Goal: Task Accomplishment & Management: Manage account settings

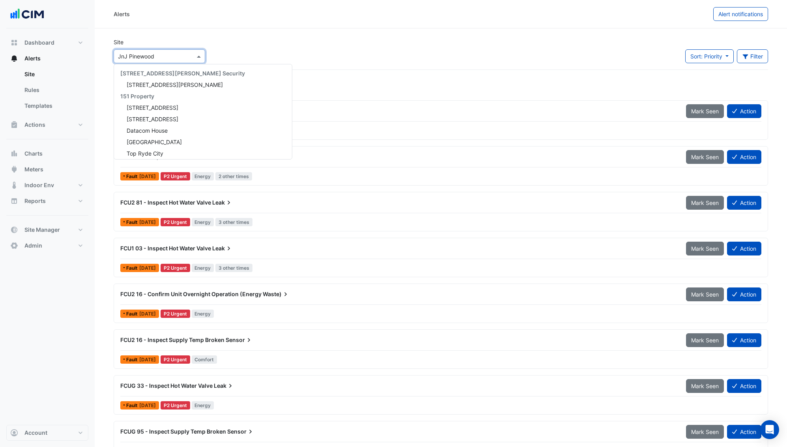
scroll to position [7409, 0]
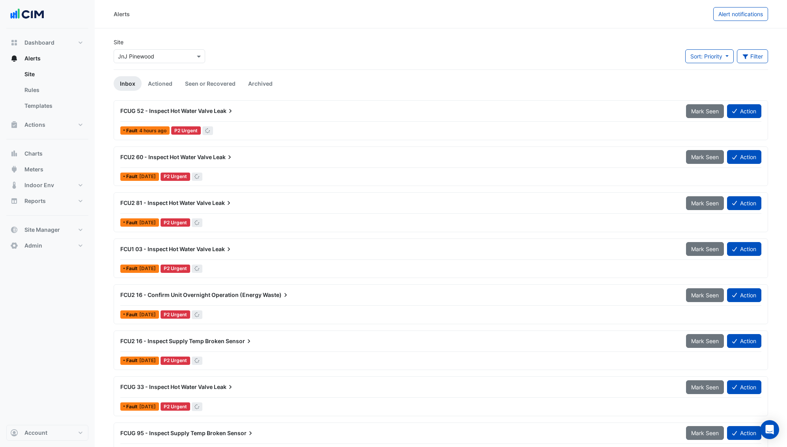
click at [150, 54] on input "text" at bounding box center [151, 56] width 67 height 8
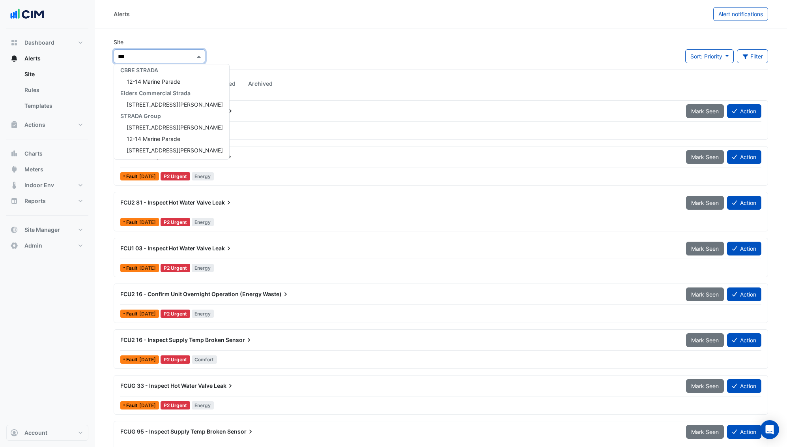
scroll to position [49, 0]
type input "****"
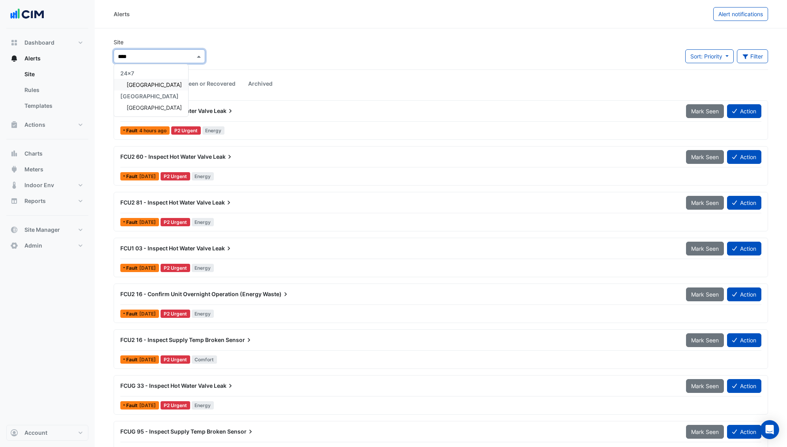
scroll to position [0, 0]
click at [150, 82] on span "[GEOGRAPHIC_DATA]" at bounding box center [154, 84] width 55 height 7
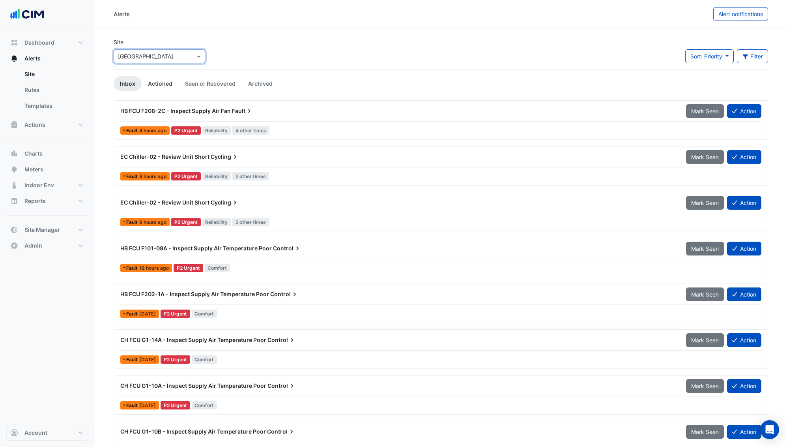
click at [162, 85] on link "Actioned" at bounding box center [160, 83] width 37 height 15
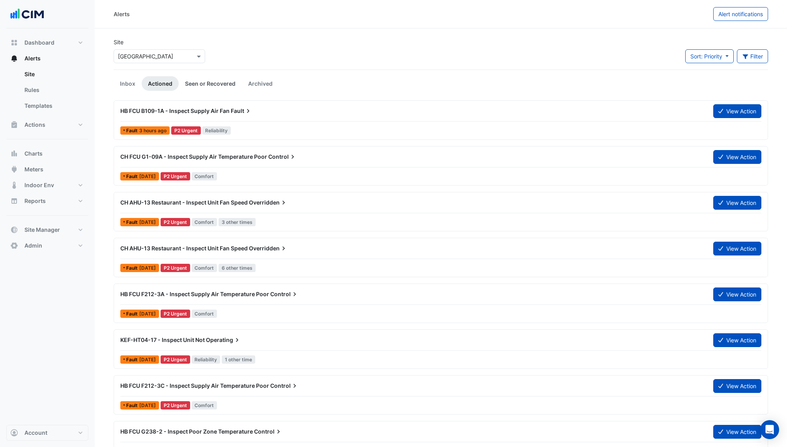
click at [224, 87] on link "Seen or Recovered" at bounding box center [210, 83] width 63 height 15
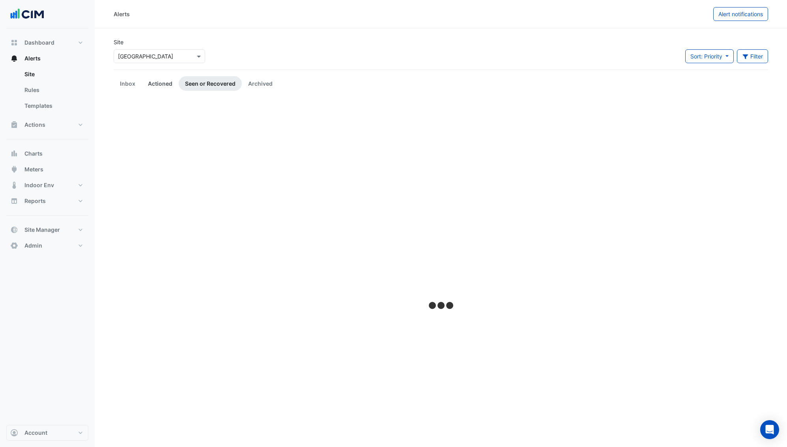
click at [163, 82] on link "Actioned" at bounding box center [160, 83] width 37 height 15
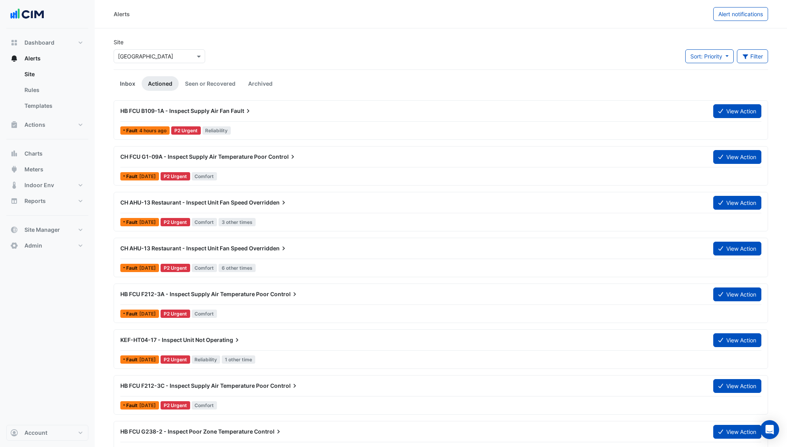
click at [131, 84] on link "Inbox" at bounding box center [128, 83] width 28 height 15
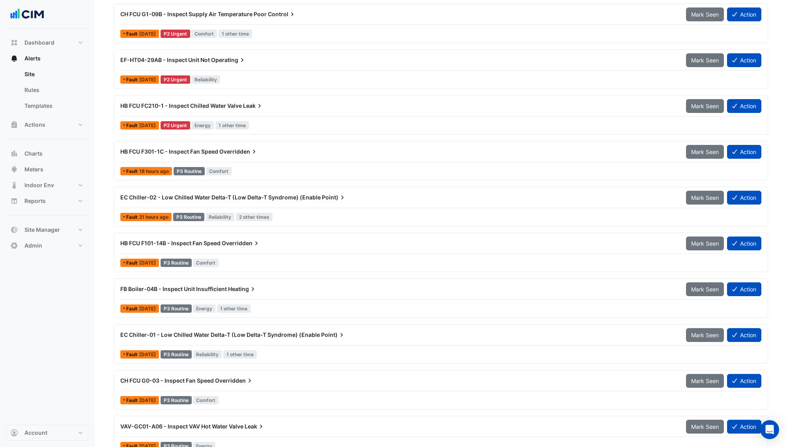
scroll to position [523, 0]
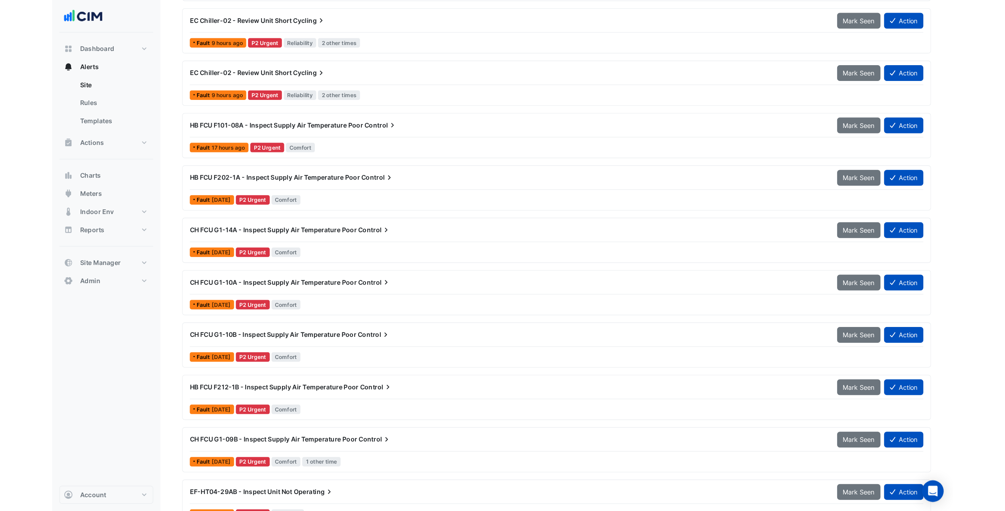
scroll to position [0, 0]
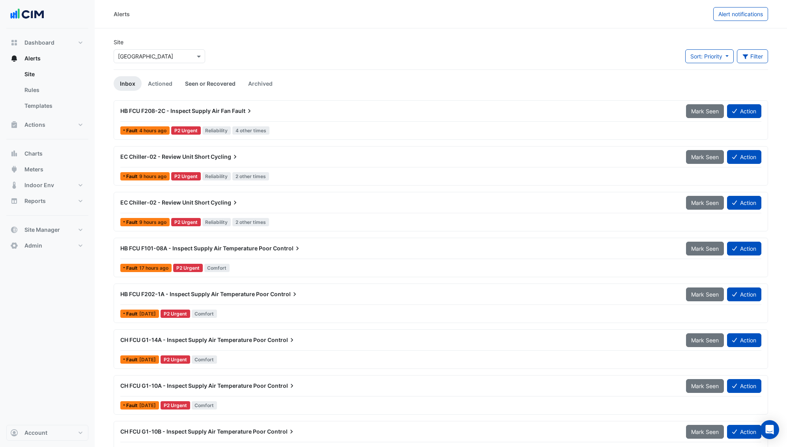
click at [204, 86] on link "Seen or Recovered" at bounding box center [210, 83] width 63 height 15
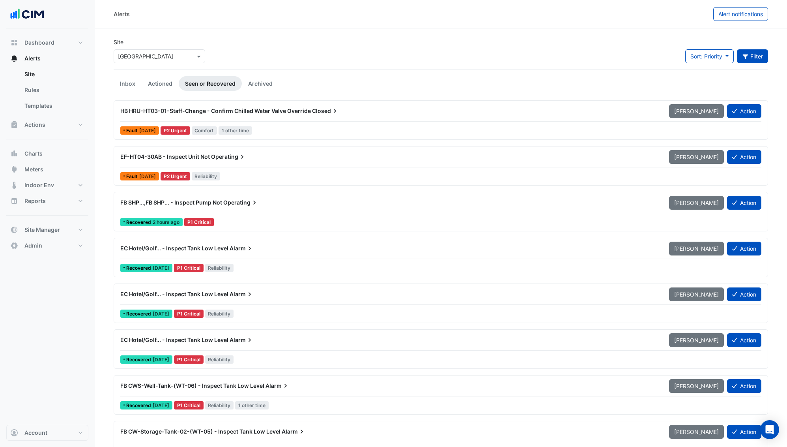
click at [748, 54] on icon "button" at bounding box center [745, 57] width 7 height 6
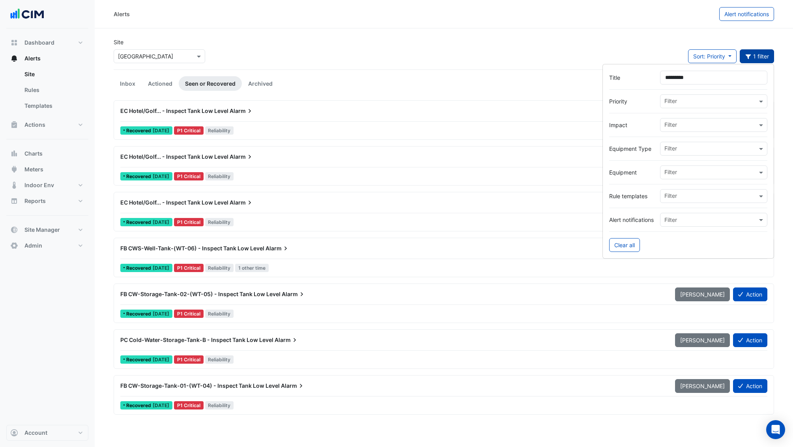
type input "*********"
click at [293, 48] on div "Site × [GEOGRAPHIC_DATA] Sort: Priority Priority Updated 1 filter" at bounding box center [444, 54] width 670 height 32
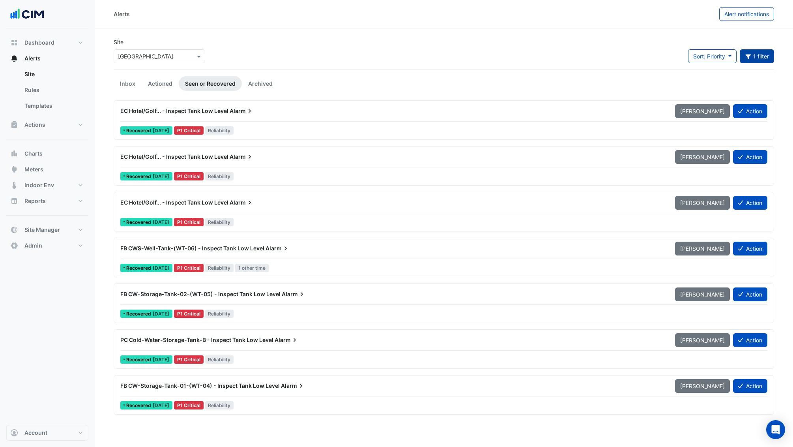
click at [285, 111] on div "EC Hotel/Golf... - Inspect Tank Low Level Alarm" at bounding box center [393, 111] width 546 height 8
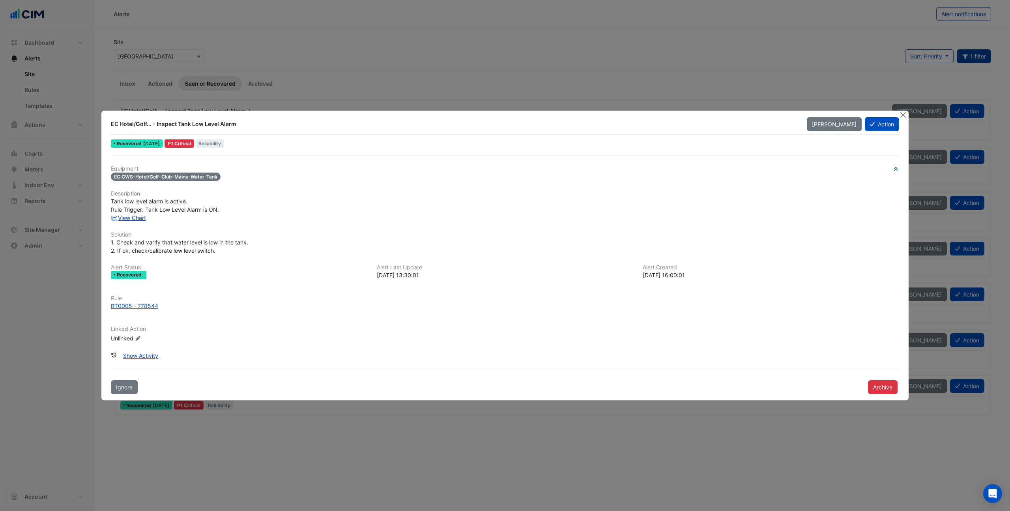
click at [135, 218] on link "View Chart" at bounding box center [128, 217] width 35 height 7
click at [793, 116] on button "Close" at bounding box center [903, 115] width 8 height 8
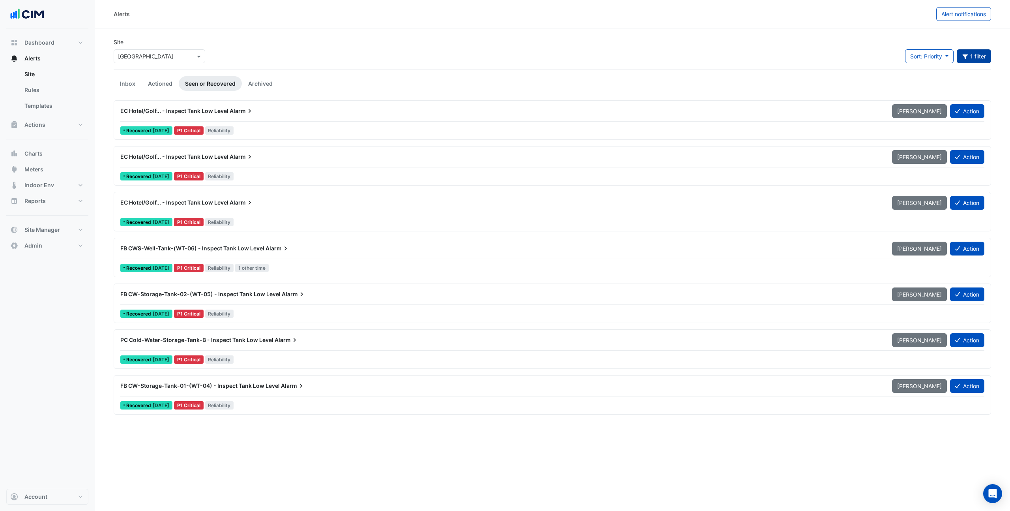
click at [247, 251] on span "FB CWS-Well-Tank-(WT-06) - Inspect Tank Low Level" at bounding box center [192, 248] width 144 height 7
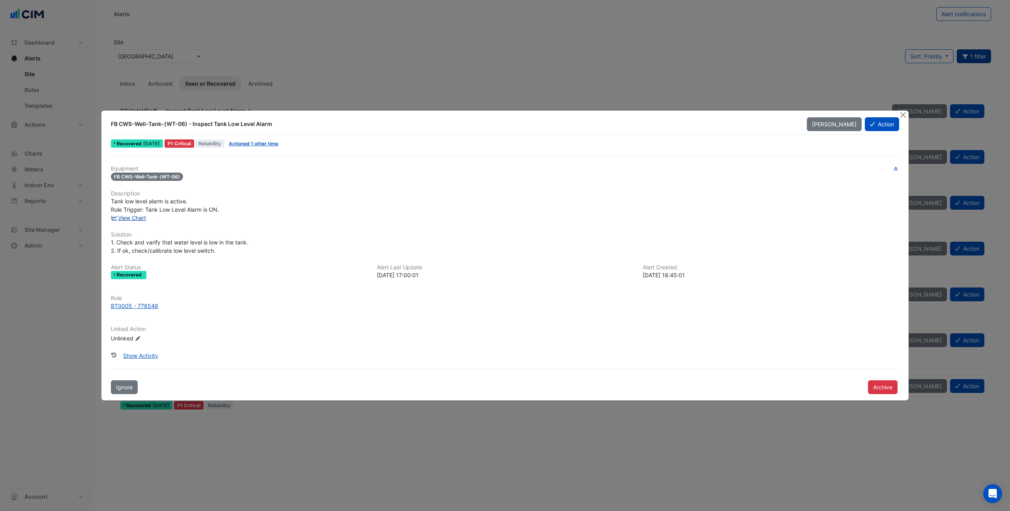
click at [140, 217] on link "View Chart" at bounding box center [128, 217] width 35 height 7
click at [793, 116] on button "Close" at bounding box center [903, 115] width 8 height 8
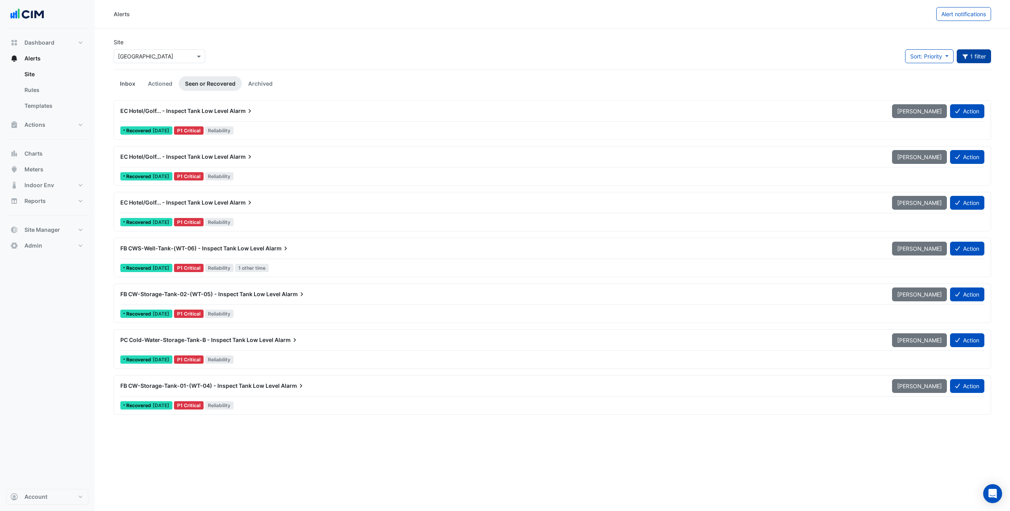
click at [128, 84] on link "Inbox" at bounding box center [128, 83] width 28 height 15
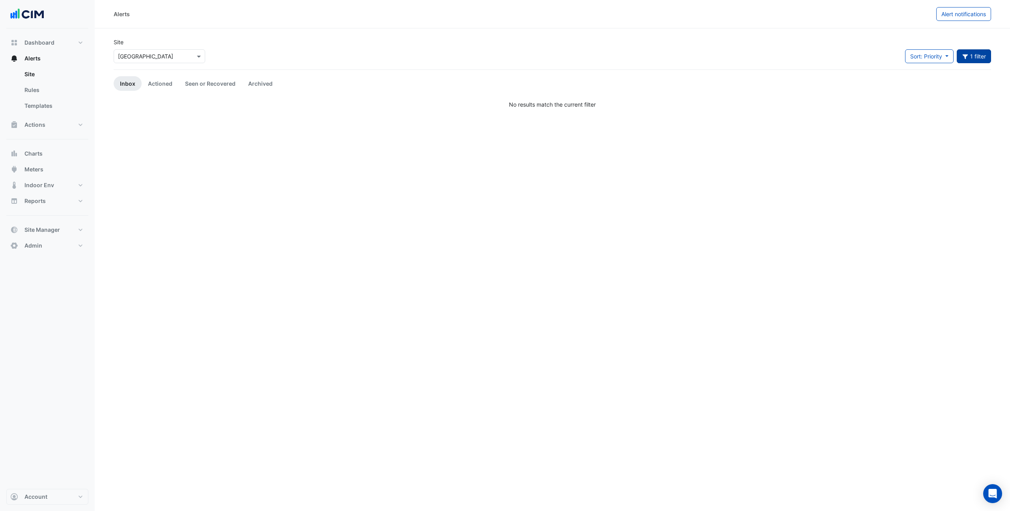
click at [165, 63] on div "Site × [GEOGRAPHIC_DATA]" at bounding box center [159, 54] width 101 height 32
click at [168, 42] on div "Site × [GEOGRAPHIC_DATA]" at bounding box center [160, 50] width 92 height 25
click at [61, 69] on link "Site" at bounding box center [53, 74] width 70 height 16
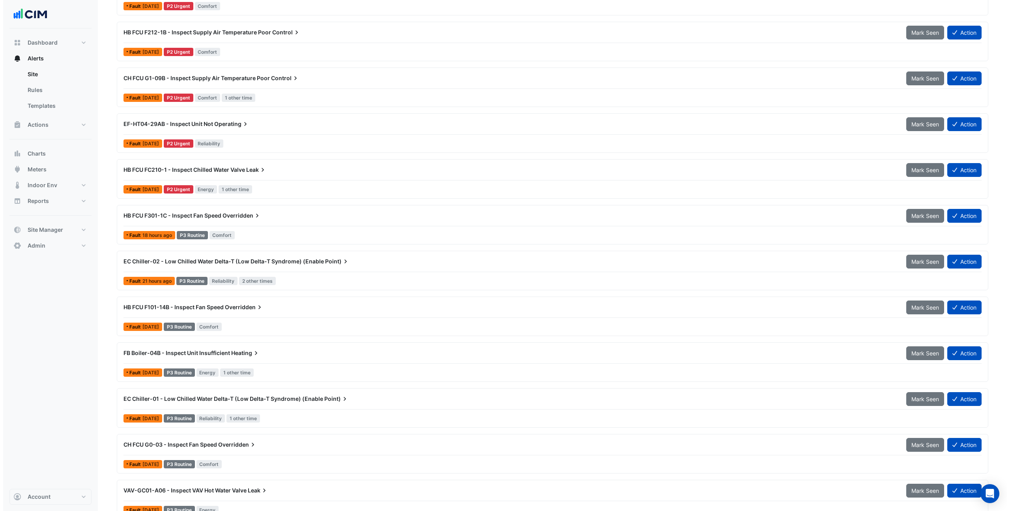
scroll to position [459, 0]
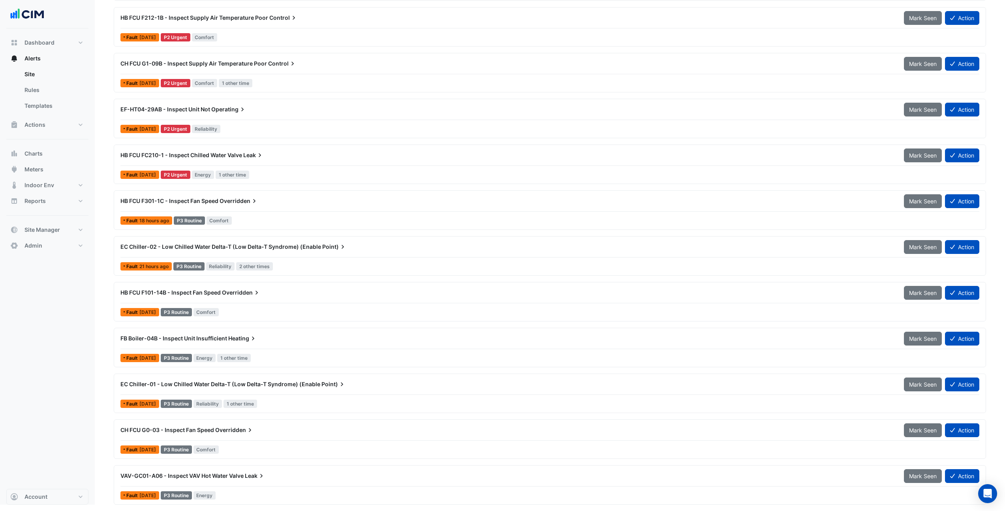
click at [246, 206] on div "HB FCU F301-1C - Inspect Fan Speed Overridden" at bounding box center [507, 201] width 783 height 14
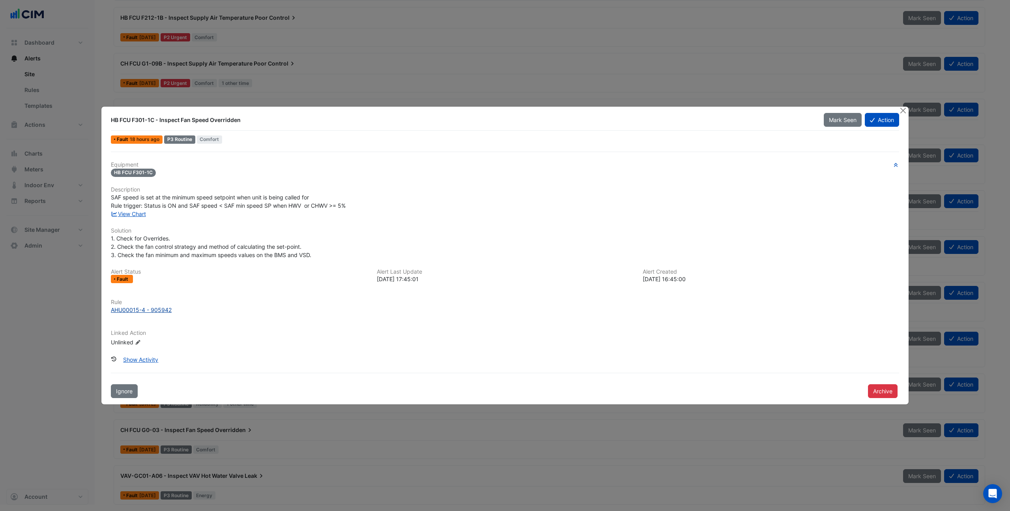
click at [131, 311] on div "AHU00015-4 - 905942" at bounding box center [141, 310] width 61 height 8
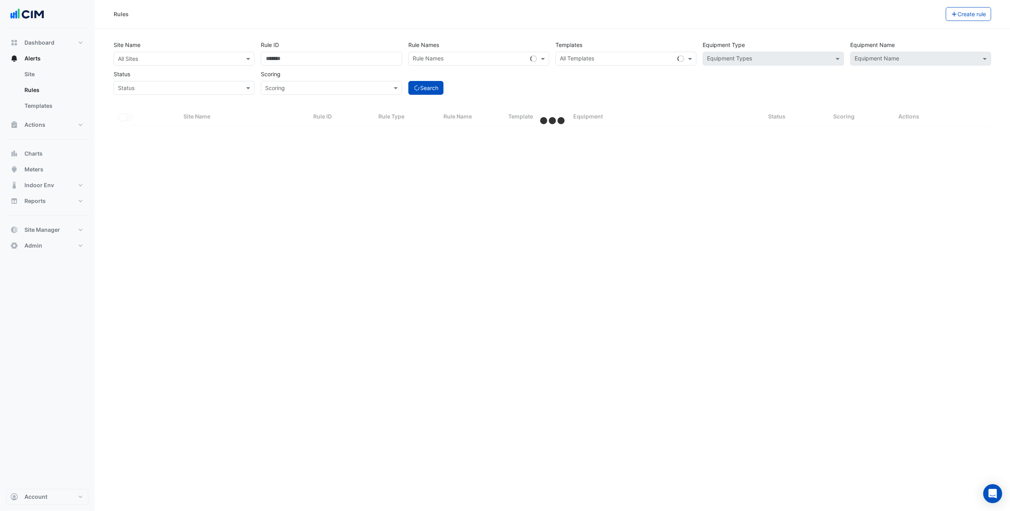
select select "***"
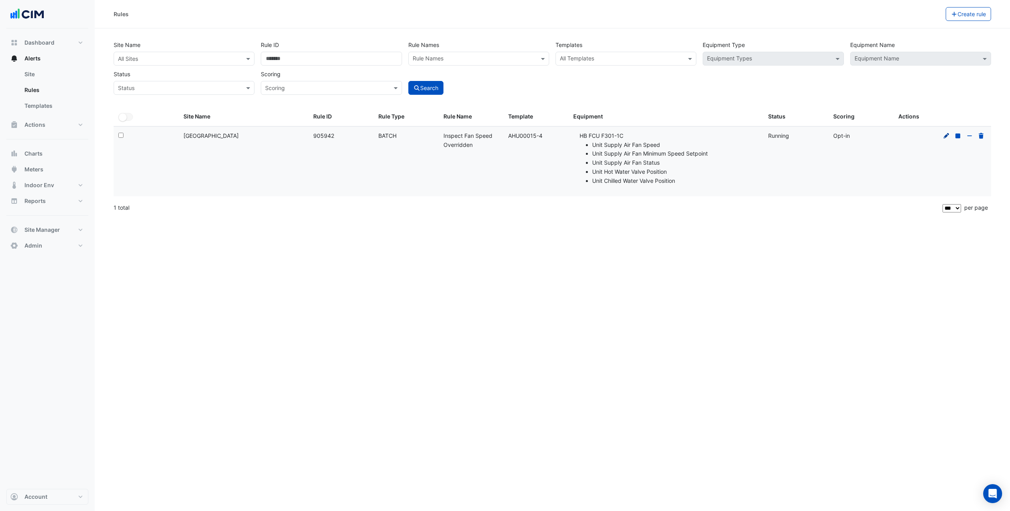
click at [946, 137] on icon at bounding box center [947, 136] width 6 height 6
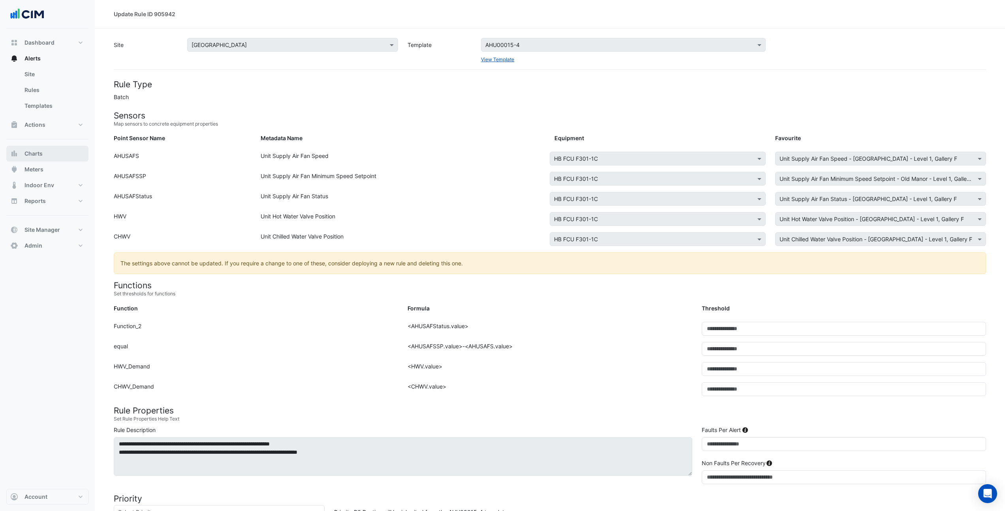
click at [43, 151] on button "Charts" at bounding box center [47, 154] width 82 height 16
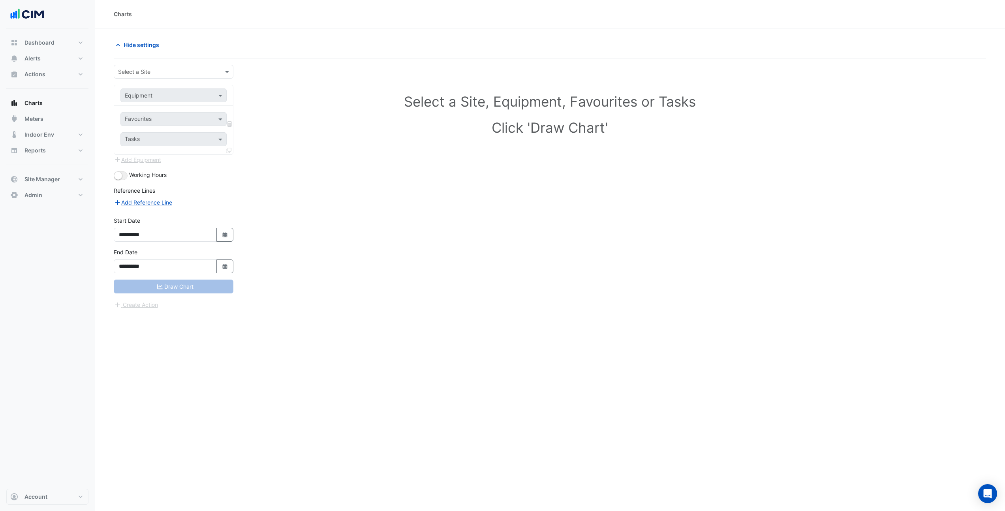
click at [158, 73] on input "text" at bounding box center [165, 72] width 95 height 8
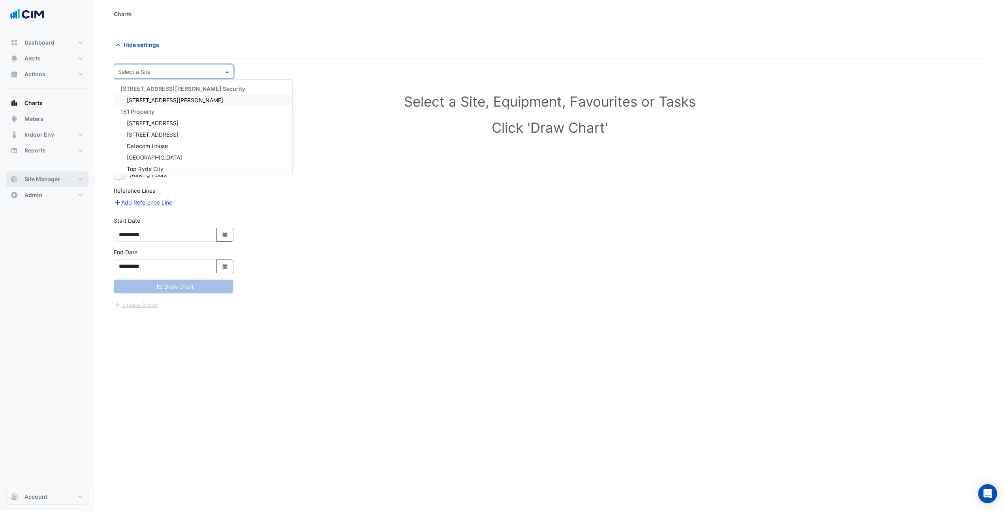
click at [58, 182] on span "Site Manager" at bounding box center [42, 179] width 36 height 8
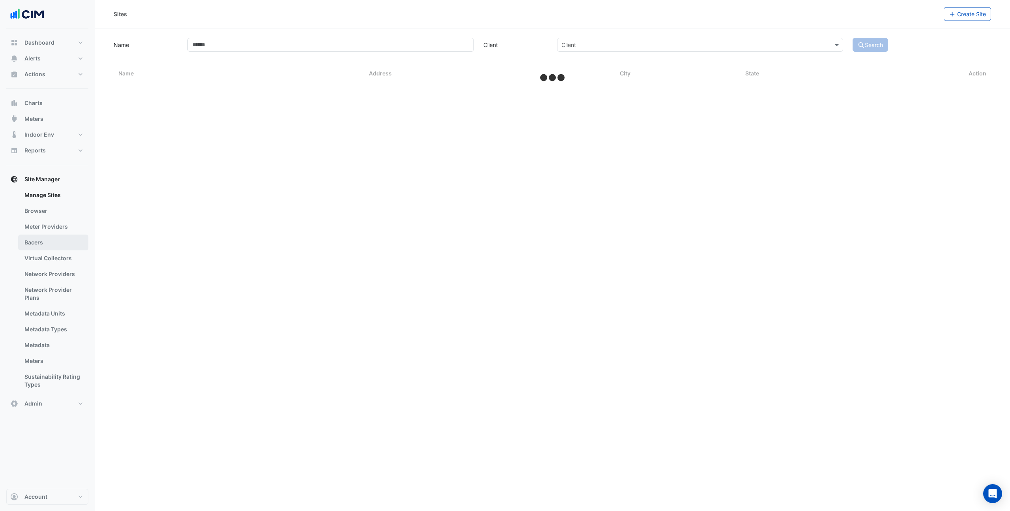
click at [48, 241] on link "Bacers" at bounding box center [53, 242] width 70 height 16
click at [362, 54] on input "text" at bounding box center [544, 51] width 414 height 8
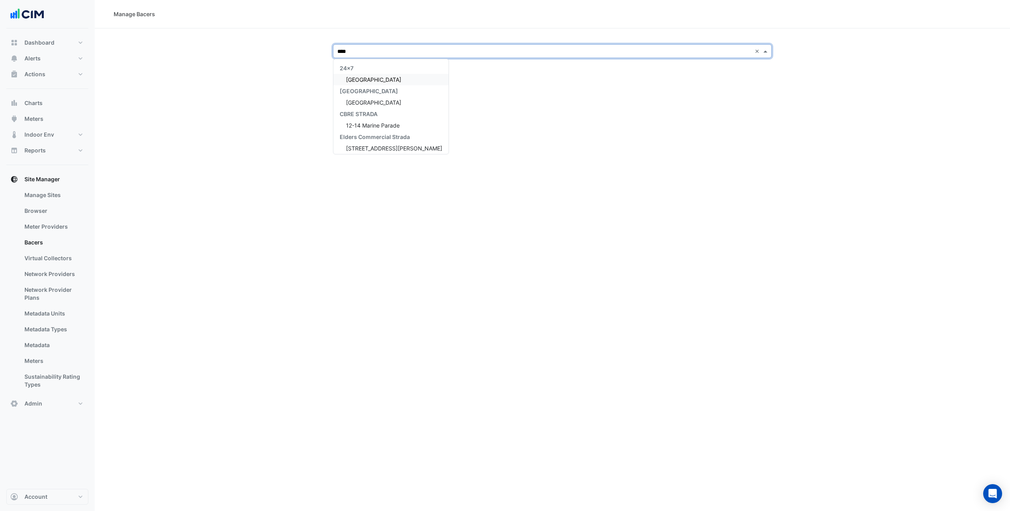
type input "*****"
click at [352, 105] on span "[GEOGRAPHIC_DATA]" at bounding box center [373, 102] width 55 height 7
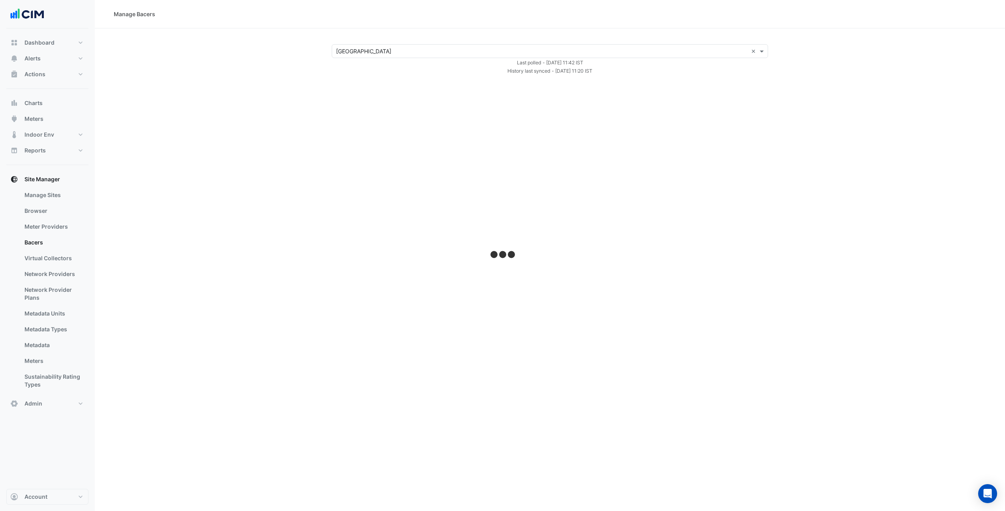
select select "***"
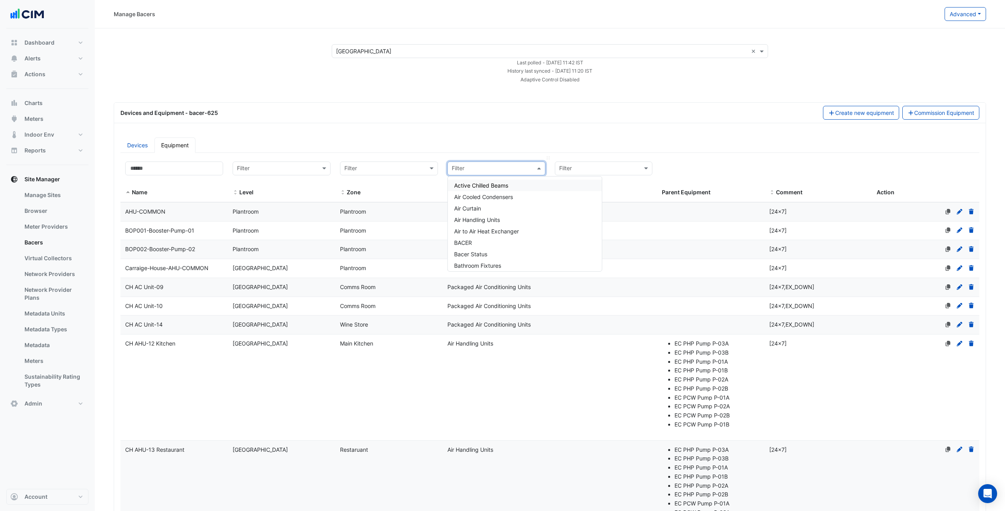
click at [502, 169] on input "text" at bounding box center [488, 168] width 73 height 9
type input "*****"
click at [506, 249] on div "Water Meters" at bounding box center [525, 250] width 154 height 11
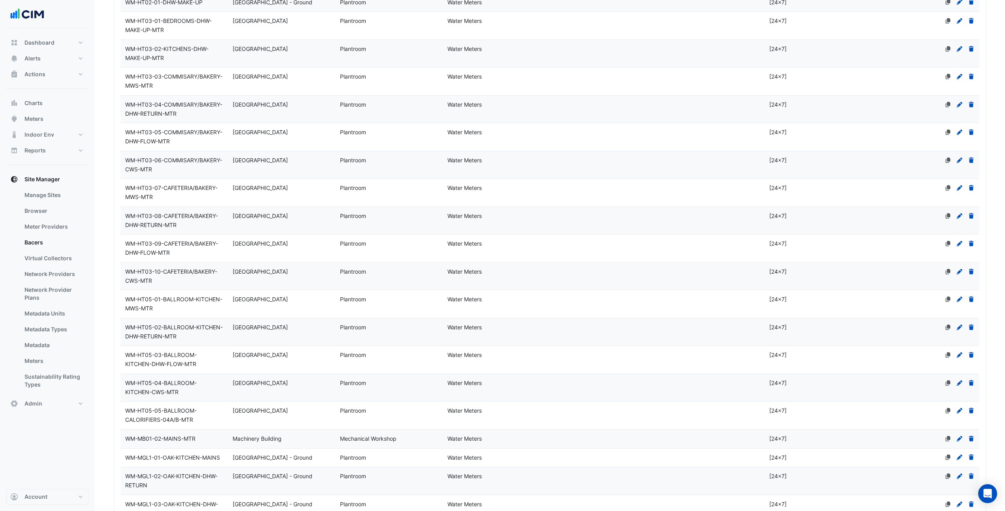
scroll to position [493, 0]
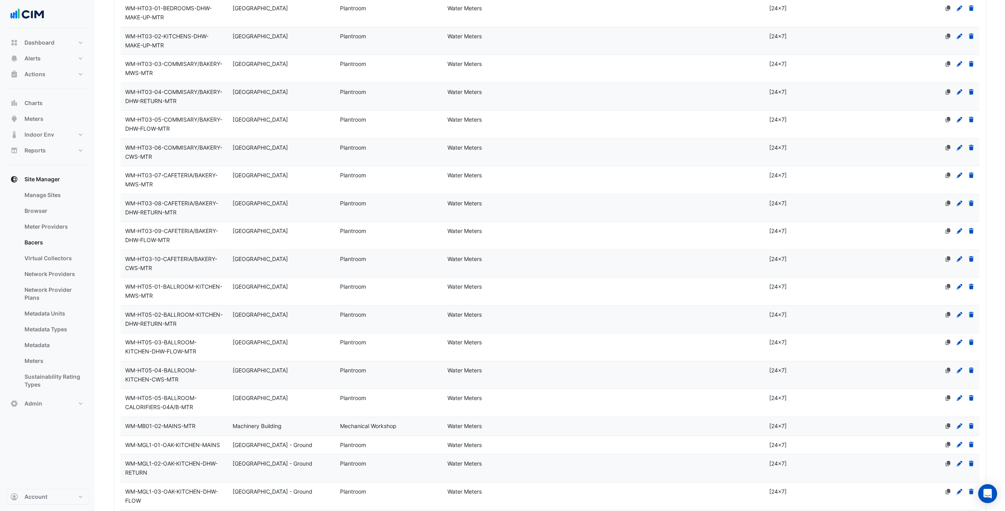
click at [247, 166] on datatable-body-cell "Level West Wing - Ground" at bounding box center [281, 153] width 107 height 28
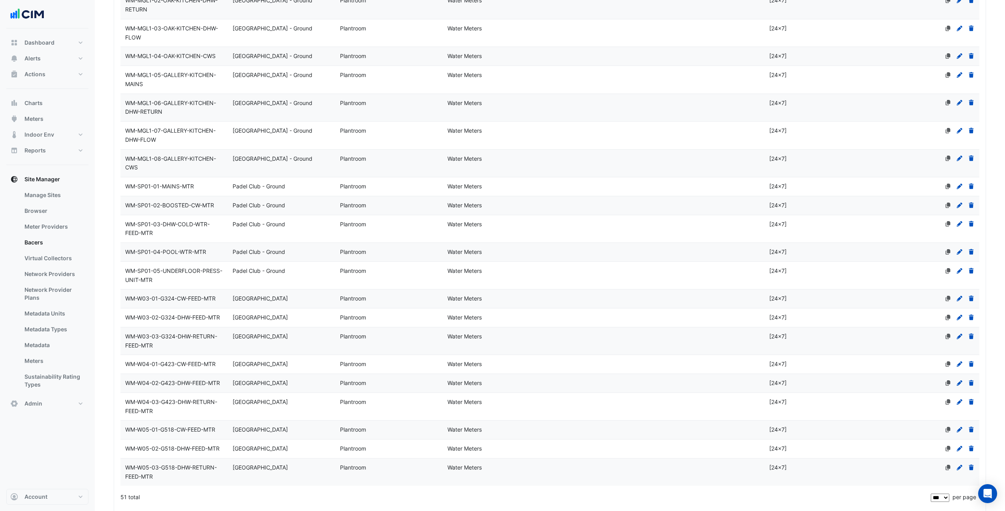
scroll to position [1059, 0]
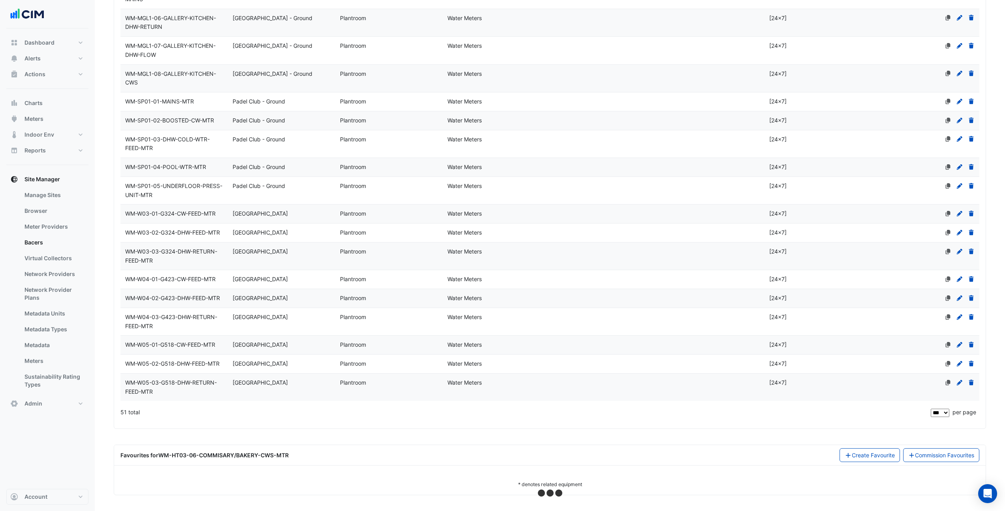
select select "***"
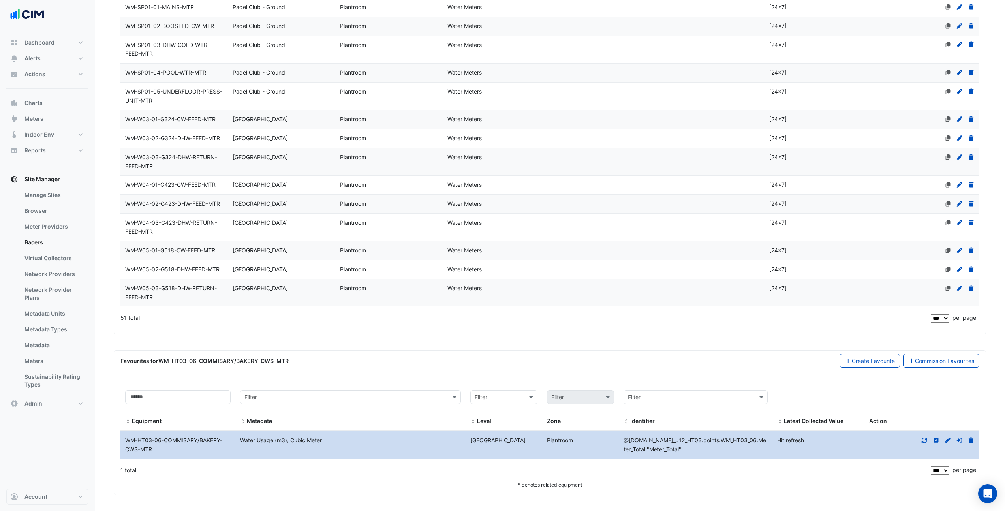
scroll to position [1153, 0]
click at [924, 438] on icon at bounding box center [923, 440] width 7 height 6
click at [246, 232] on datatable-body-cell "Level West Wing - Ground" at bounding box center [281, 228] width 107 height 28
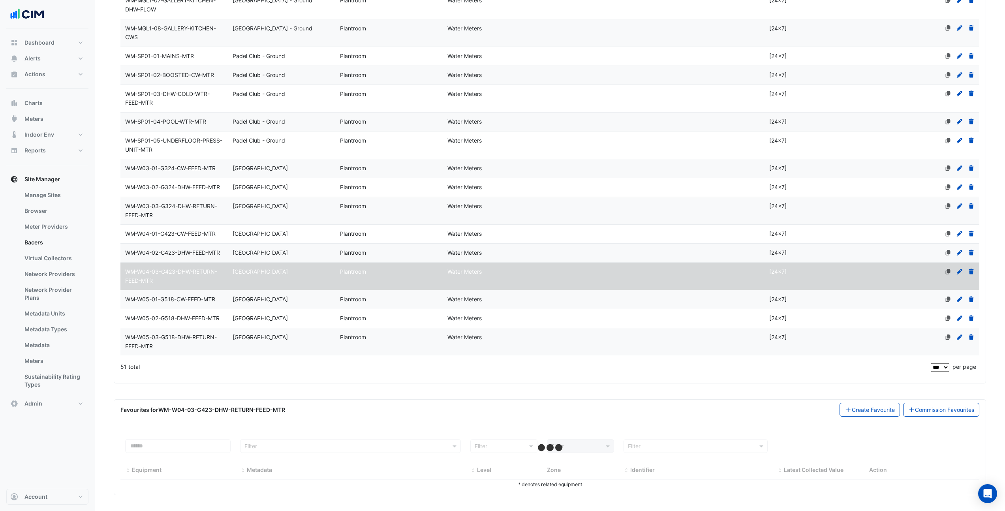
select select "***"
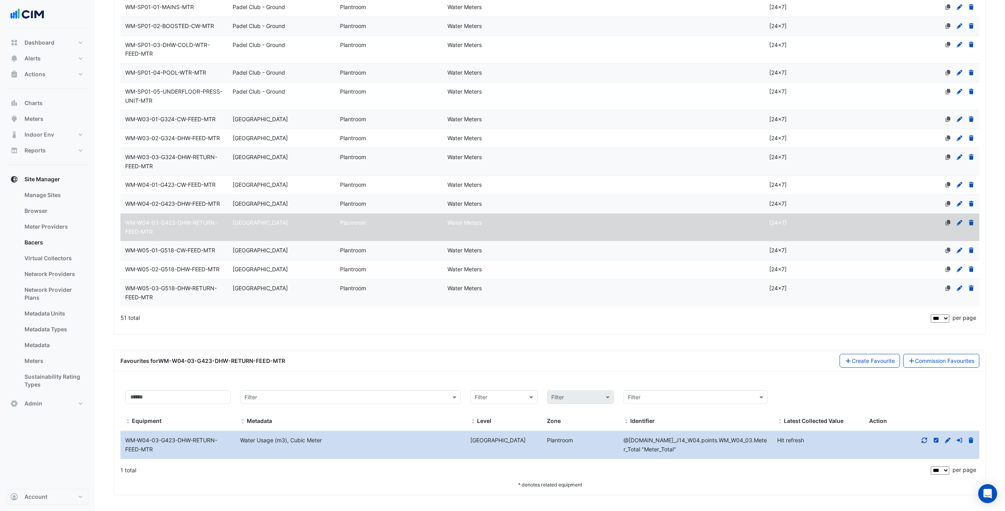
click at [923, 441] on icon at bounding box center [924, 440] width 6 height 6
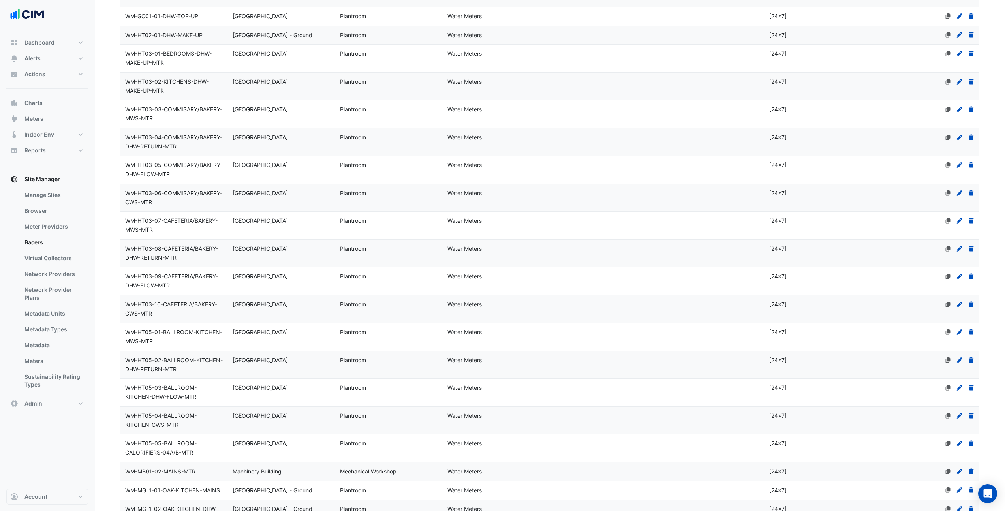
scroll to position [315, 0]
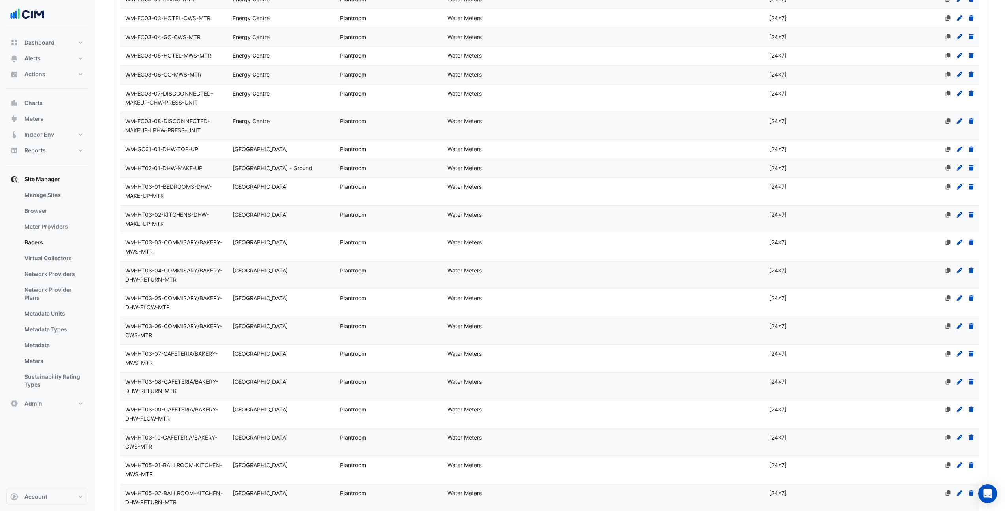
click at [203, 71] on div "WM-EC03-06-GC-MWS-MTR" at bounding box center [173, 74] width 107 height 9
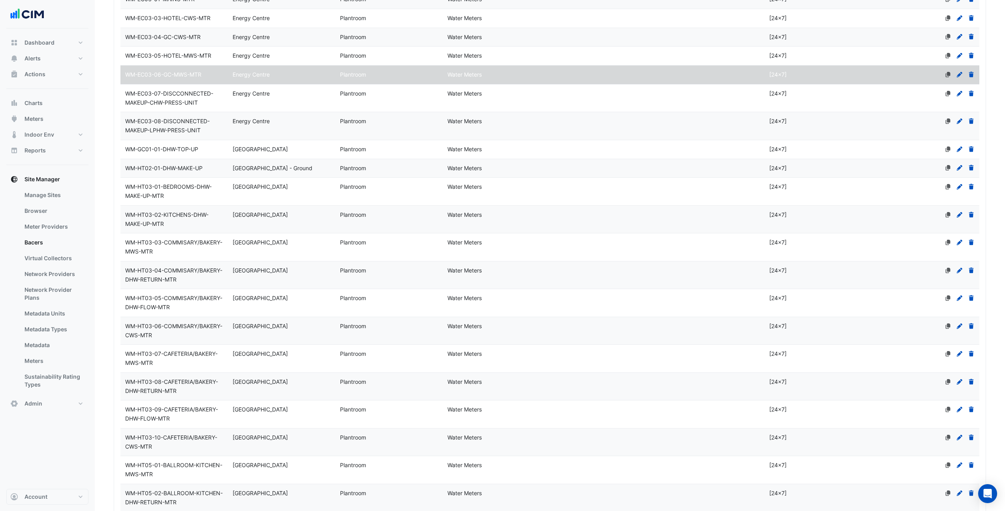
select select "***"
